Goal: Information Seeking & Learning: Learn about a topic

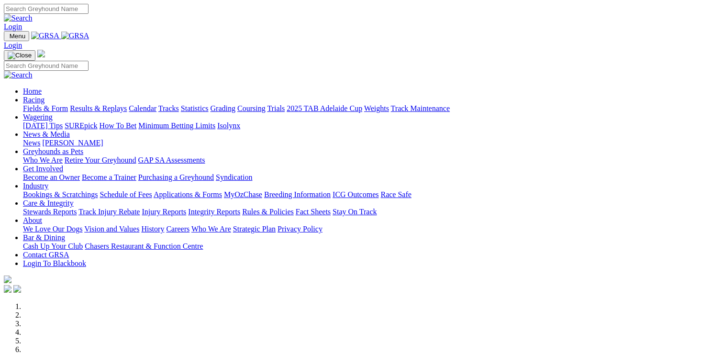
scroll to position [335, 0]
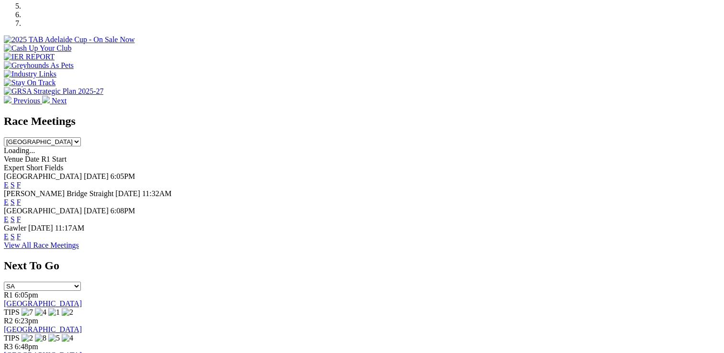
click at [21, 181] on link "F" at bounding box center [19, 185] width 4 height 8
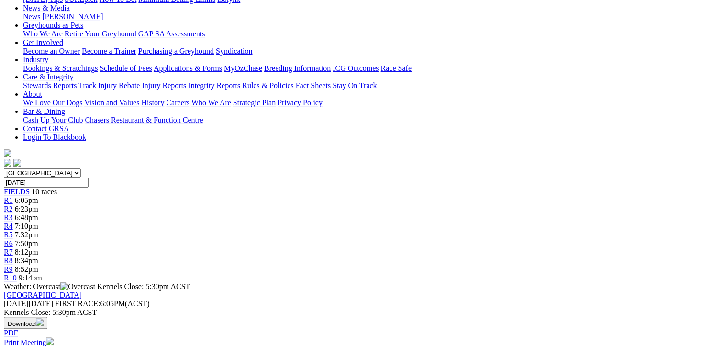
scroll to position [287, 0]
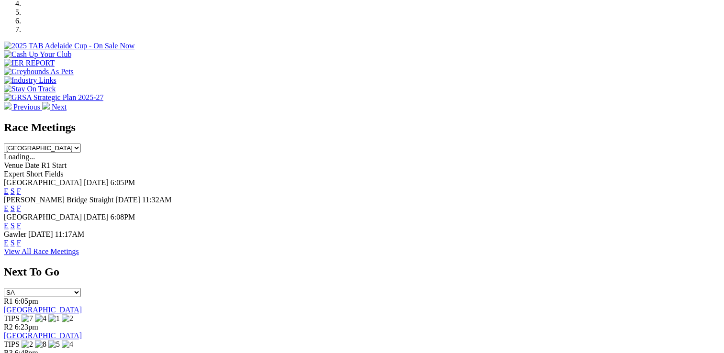
scroll to position [335, 0]
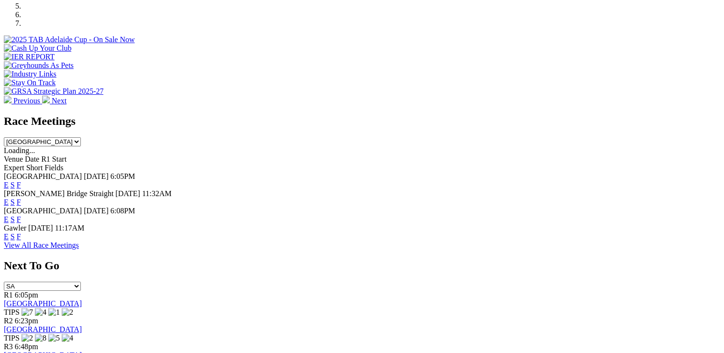
click at [21, 215] on link "F" at bounding box center [19, 219] width 4 height 8
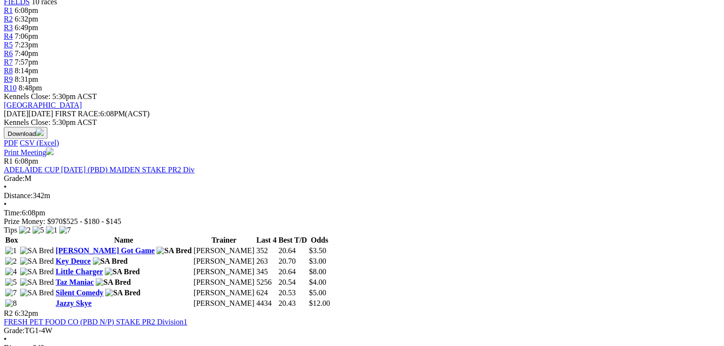
scroll to position [335, 0]
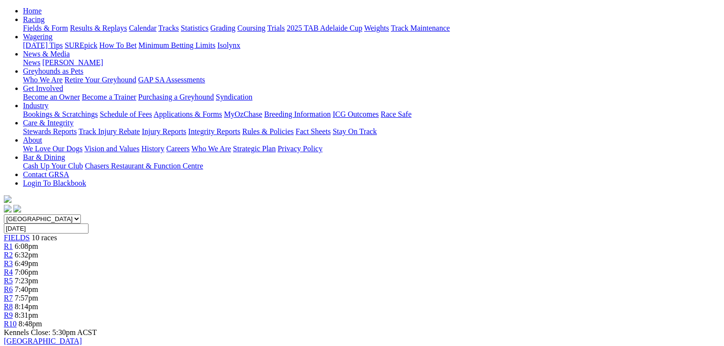
scroll to position [96, 0]
